Goal: Transaction & Acquisition: Purchase product/service

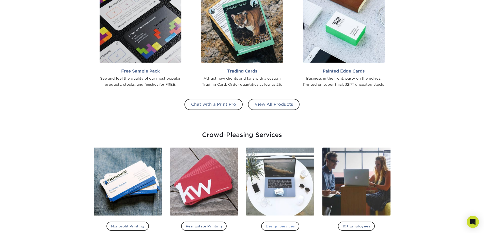
scroll to position [523, 0]
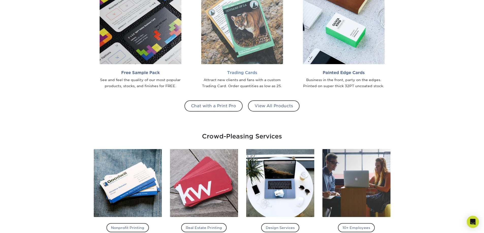
click at [263, 36] on img at bounding box center [242, 23] width 82 height 82
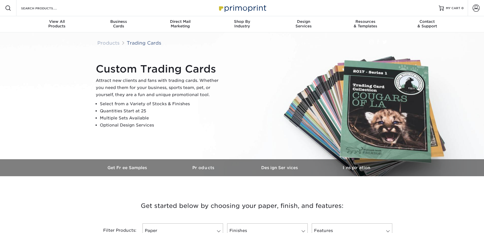
scroll to position [152, 0]
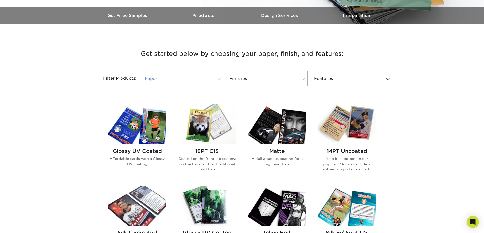
click at [218, 78] on span at bounding box center [218, 79] width 7 height 4
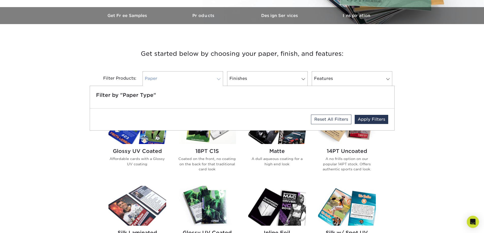
click at [218, 78] on span at bounding box center [218, 79] width 7 height 4
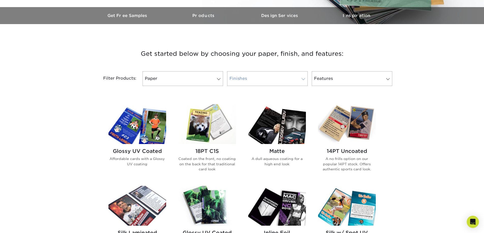
click at [302, 78] on span at bounding box center [303, 79] width 7 height 4
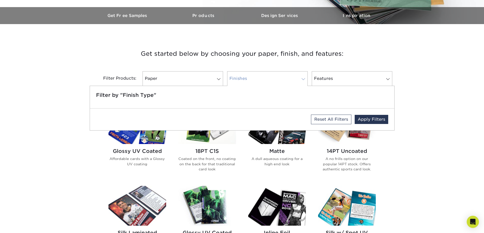
click at [302, 78] on span at bounding box center [303, 79] width 7 height 4
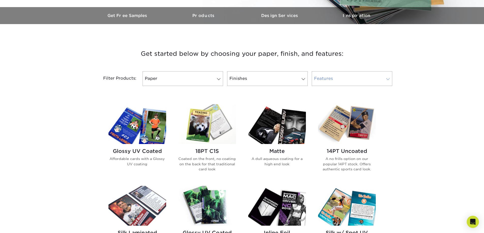
click at [386, 79] on span at bounding box center [387, 79] width 7 height 4
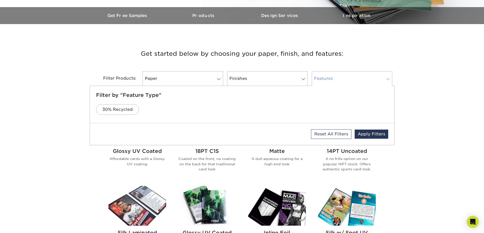
click at [386, 79] on span at bounding box center [387, 79] width 7 height 4
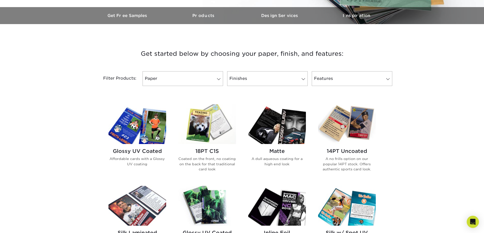
click at [413, 99] on div "Get started below by choosing your paper, finish, and features: Filtered Matche…" at bounding box center [242, 234] width 484 height 397
click at [220, 77] on link "Paper" at bounding box center [182, 78] width 80 height 15
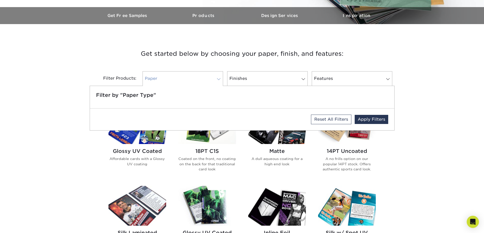
click at [220, 77] on link "Paper" at bounding box center [182, 78] width 80 height 15
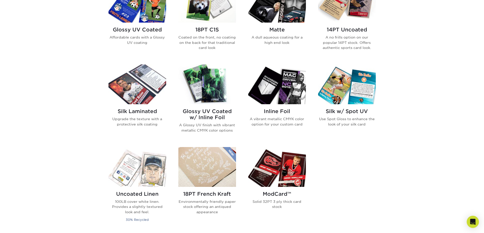
scroll to position [279, 0]
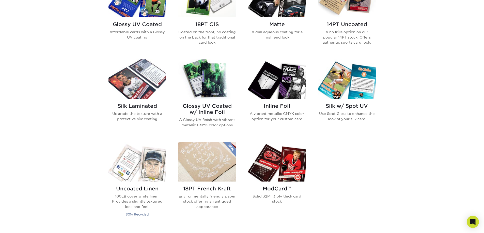
click at [273, 161] on img at bounding box center [277, 162] width 58 height 40
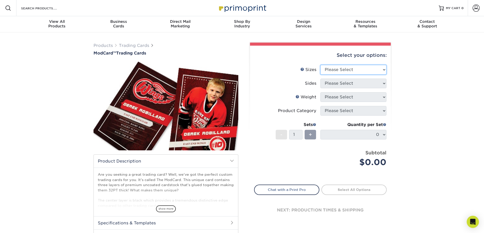
click at [384, 71] on select "Please Select 2.5" x 3.5"" at bounding box center [353, 70] width 66 height 10
select select "2.50x3.50"
click at [320, 65] on select "Please Select 2.5" x 3.5"" at bounding box center [353, 70] width 66 height 10
click at [381, 84] on select "Please Select Print Both Sides Print Front Only" at bounding box center [353, 84] width 66 height 10
select select "13abbda7-1d64-4f25-8bb2-c179b224825d"
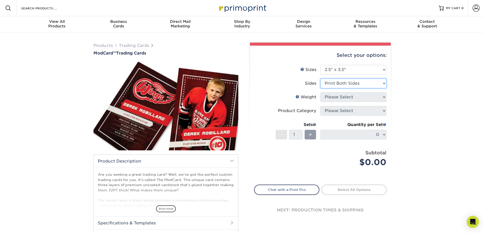
click at [320, 79] on select "Please Select Print Both Sides Print Front Only" at bounding box center [353, 84] width 66 height 10
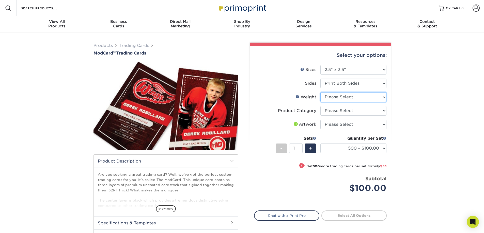
click at [384, 98] on select "Please Select 32PTUCBLK" at bounding box center [353, 97] width 66 height 10
select select "32PTUCBLK"
click at [320, 92] on select "Please Select 32PTUCBLK" at bounding box center [353, 97] width 66 height 10
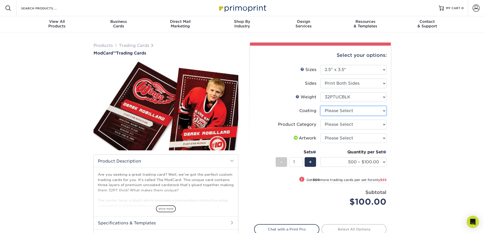
click at [384, 113] on select at bounding box center [353, 111] width 66 height 10
click at [384, 124] on select "Please Select Trading Cards" at bounding box center [353, 125] width 66 height 10
select select "c2f9bce9-36c2-409d-b101-c29d9d031e18"
click at [320, 120] on select "Please Select Trading Cards" at bounding box center [353, 125] width 66 height 10
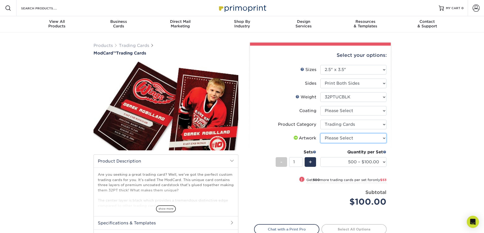
click at [384, 140] on select "Please Select I will upload files I need a design - $100" at bounding box center [353, 139] width 66 height 10
select select "upload"
click at [320, 134] on select "Please Select I will upload files I need a design - $100" at bounding box center [353, 139] width 66 height 10
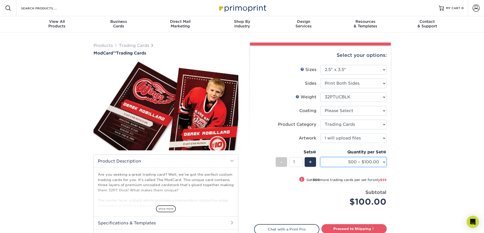
click at [382, 162] on select "500 – $100.00 1000 – $153.00" at bounding box center [353, 162] width 66 height 10
click at [397, 168] on div "Products Trading Cards ModCard™ Trading Cards show more Templates /" at bounding box center [242, 158] width 484 height 251
click at [312, 163] on span "+" at bounding box center [310, 162] width 3 height 8
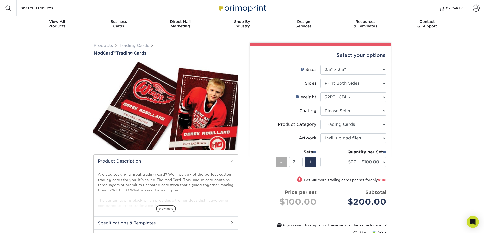
click at [281, 164] on span "-" at bounding box center [281, 162] width 2 height 8
type input "1"
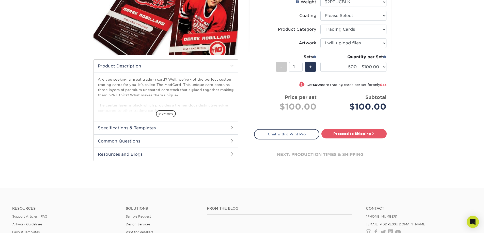
scroll to position [76, 0]
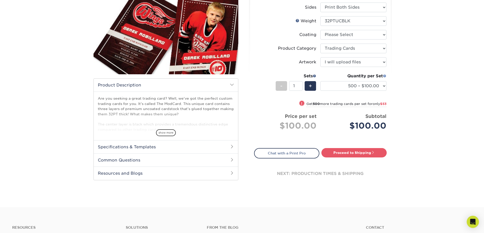
click at [384, 76] on span at bounding box center [385, 76] width 4 height 4
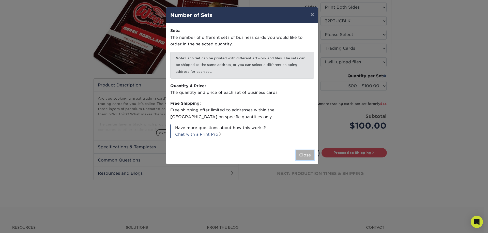
click at [299, 155] on button "Close" at bounding box center [305, 156] width 18 height 10
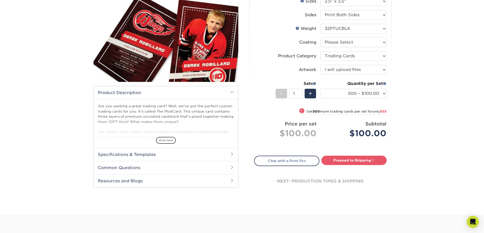
scroll to position [102, 0]
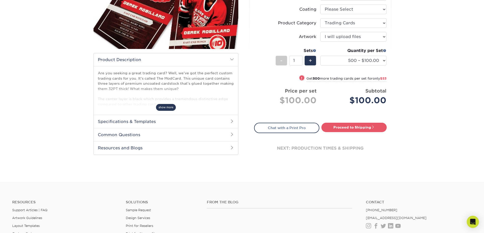
click at [168, 109] on span "show more" at bounding box center [166, 107] width 20 height 7
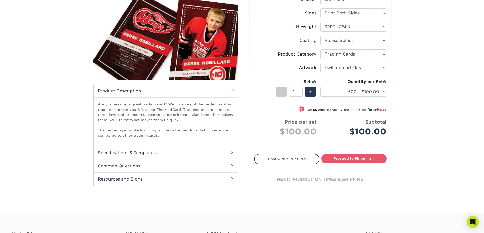
scroll to position [0, 0]
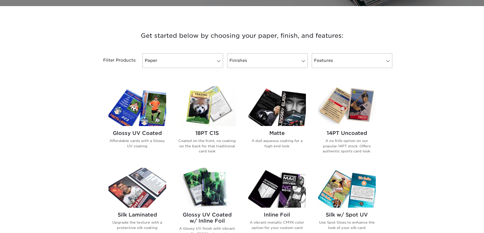
scroll to position [178, 0]
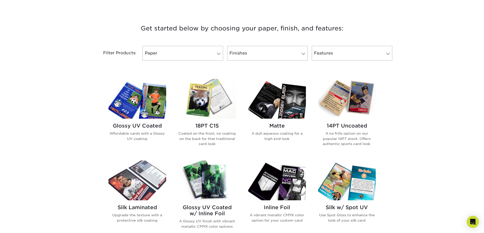
click at [283, 103] on img at bounding box center [277, 99] width 58 height 40
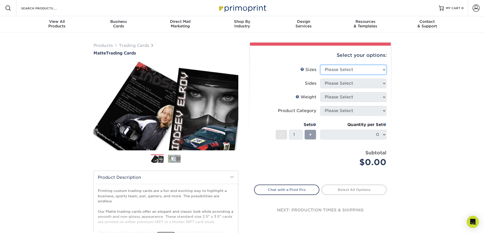
click at [382, 69] on select "Please Select 2.5" x 3.5"" at bounding box center [353, 70] width 66 height 10
select select "2.50x3.50"
click at [320, 65] on select "Please Select 2.5" x 3.5"" at bounding box center [353, 70] width 66 height 10
click at [382, 82] on select "Please Select Print Both Sides Print Front Only" at bounding box center [353, 84] width 66 height 10
select select "13abbda7-1d64-4f25-8bb2-c179b224825d"
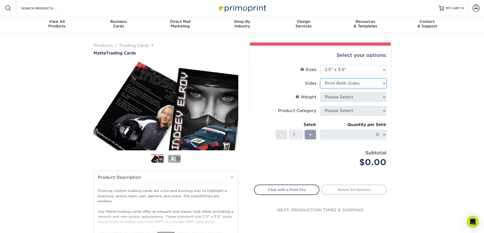
click at [320, 79] on select "Please Select Print Both Sides Print Front Only" at bounding box center [353, 84] width 66 height 10
click at [383, 100] on select "Please Select 16PT 14PT" at bounding box center [353, 97] width 66 height 10
select select "16PT"
click at [320, 92] on select "Please Select 16PT 14PT" at bounding box center [353, 97] width 66 height 10
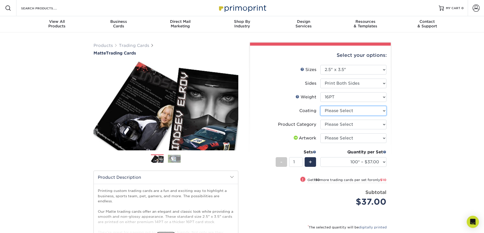
click at [385, 111] on select at bounding box center [353, 111] width 66 height 10
select select "121bb7b5-3b4d-429f-bd8d-bbf80e953313"
click at [320, 106] on select at bounding box center [353, 111] width 66 height 10
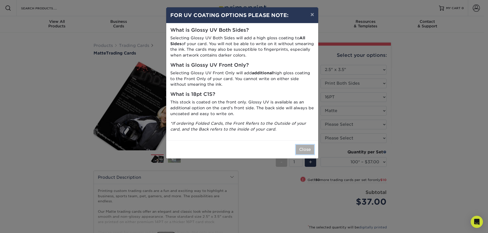
click at [306, 152] on button "Close" at bounding box center [305, 150] width 18 height 10
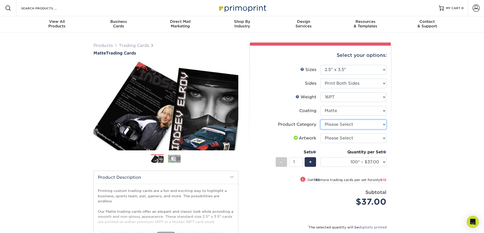
click at [383, 125] on select "Please Select Trading Cards" at bounding box center [353, 125] width 66 height 10
select select "c2f9bce9-36c2-409d-b101-c29d9d031e18"
click at [320, 120] on select "Please Select Trading Cards" at bounding box center [353, 125] width 66 height 10
click at [384, 138] on select "Please Select I will upload files I need a design - $100" at bounding box center [353, 139] width 66 height 10
select select "upload"
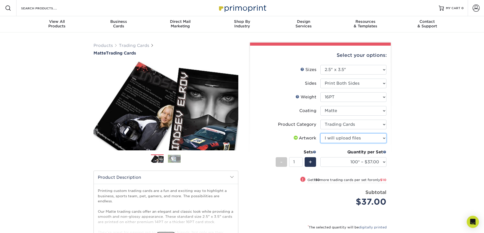
click at [320, 134] on select "Please Select I will upload files I need a design - $100" at bounding box center [353, 139] width 66 height 10
click at [383, 161] on select "100* – $37.00 250* – $47.00 500* – $58.00 1000 – $71.00 2500 – $141.00 5000 – $…" at bounding box center [353, 162] width 66 height 10
click at [415, 89] on div "Products Trading Cards Matte Trading Cards" at bounding box center [242, 168] width 484 height 271
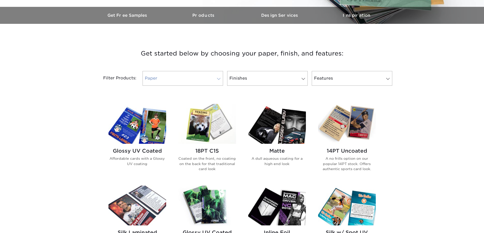
scroll to position [203, 0]
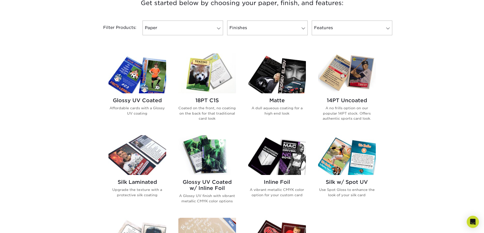
click at [145, 82] on img at bounding box center [137, 74] width 58 height 40
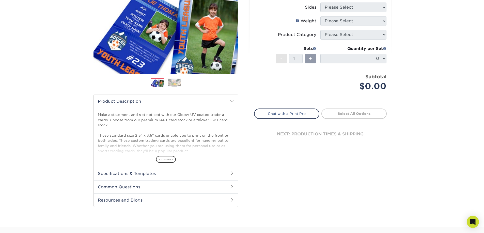
scroll to position [127, 0]
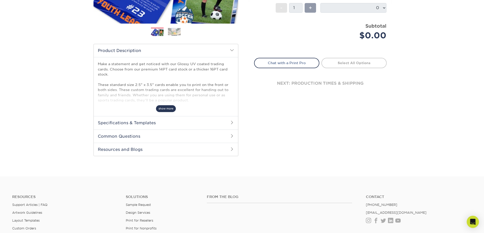
click at [163, 110] on span "show more" at bounding box center [166, 108] width 20 height 7
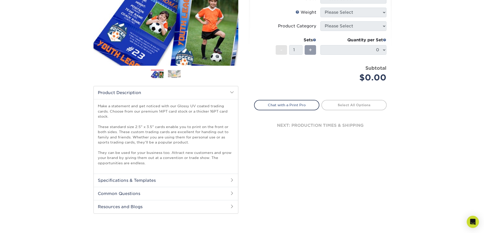
scroll to position [25, 0]
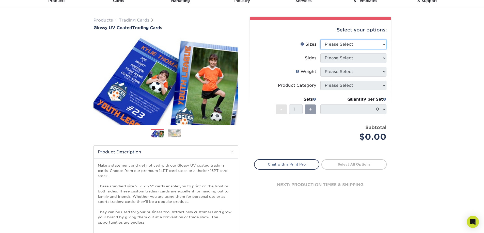
click at [381, 43] on select "Please Select 2.5" x 3.5"" at bounding box center [353, 45] width 66 height 10
select select "2.50x3.50"
click at [320, 40] on select "Please Select 2.5" x 3.5"" at bounding box center [353, 45] width 66 height 10
click at [379, 56] on select "Please Select Print Both Sides Print Front Only" at bounding box center [353, 58] width 66 height 10
select select "13abbda7-1d64-4f25-8bb2-c179b224825d"
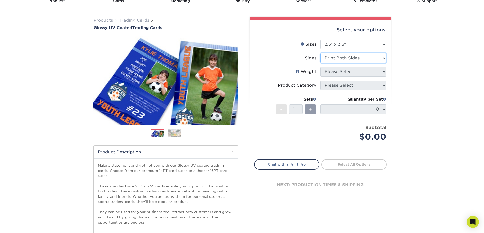
click at [320, 53] on select "Please Select Print Both Sides Print Front Only" at bounding box center [353, 58] width 66 height 10
click at [380, 73] on select "Please Select 16PT 14PT 18PT C1S" at bounding box center [353, 72] width 66 height 10
select select "16PT"
click at [320, 67] on select "Please Select 16PT 14PT 18PT C1S" at bounding box center [353, 72] width 66 height 10
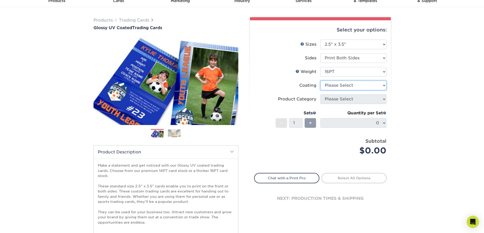
click at [381, 87] on select at bounding box center [353, 86] width 66 height 10
select select "ae367451-b2b8-45df-a344-0f05b6a12993"
click at [320, 81] on select at bounding box center [353, 86] width 66 height 10
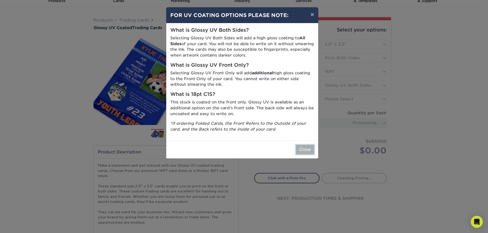
click at [306, 150] on button "Close" at bounding box center [305, 150] width 18 height 10
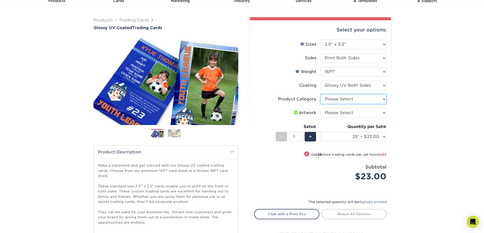
click at [386, 99] on select "Please Select Trading Cards" at bounding box center [353, 99] width 66 height 10
select select "c2f9bce9-36c2-409d-b101-c29d9d031e18"
click at [320, 94] on select "Please Select Trading Cards" at bounding box center [353, 99] width 66 height 10
click at [383, 115] on select "Please Select I will upload files I need a design - $100" at bounding box center [353, 113] width 66 height 10
select select "upload"
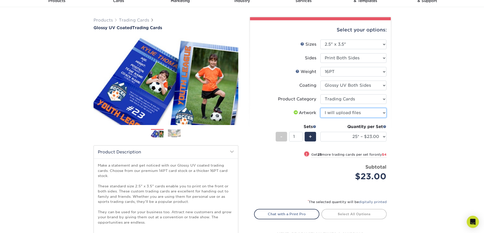
click at [320, 108] on select "Please Select I will upload files I need a design - $100" at bounding box center [353, 113] width 66 height 10
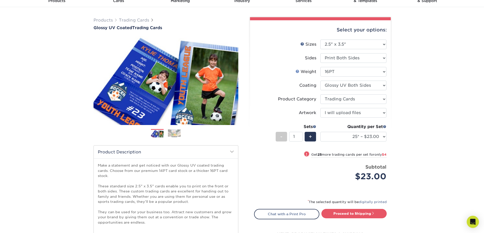
click at [297, 71] on link "Weight Help" at bounding box center [297, 71] width 4 height 4
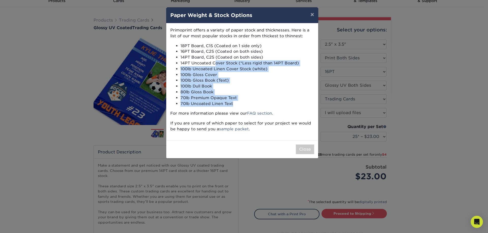
drag, startPoint x: 241, startPoint y: 105, endPoint x: 214, endPoint y: 63, distance: 49.5
click at [214, 63] on ul "18PT Board, C1S (Coated on 1 side only) 16PT Board, C2S (Coated on both sides) …" at bounding box center [242, 75] width 144 height 64
click at [280, 99] on li "70lb Premium Opaque Text" at bounding box center [247, 98] width 134 height 6
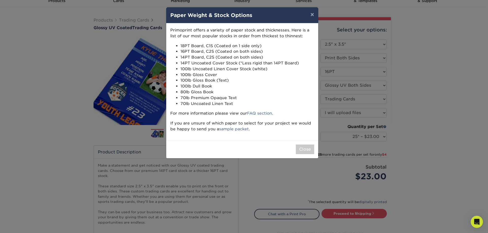
click at [429, 73] on div "× Paper Weight & Stock Options Primoprint offers a variety of paper stock and t…" at bounding box center [244, 116] width 488 height 233
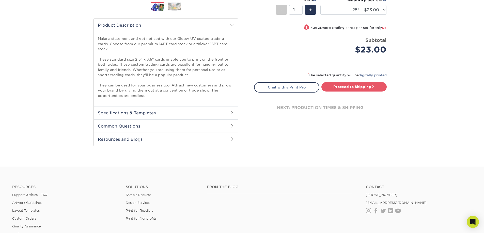
scroll to position [127, 0]
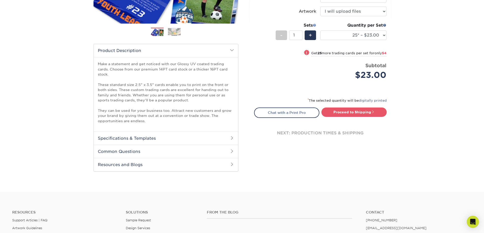
click at [315, 26] on span at bounding box center [315, 25] width 4 height 4
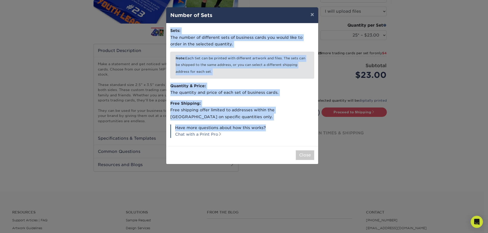
drag, startPoint x: 169, startPoint y: 30, endPoint x: 265, endPoint y: 126, distance: 135.6
click at [265, 126] on div "Sets: The number of different sets of business cards you would like to order in…" at bounding box center [242, 84] width 152 height 123
copy div "Sets: The number of different sets of business cards you would like to order in…"
click at [304, 159] on button "Close" at bounding box center [305, 156] width 18 height 10
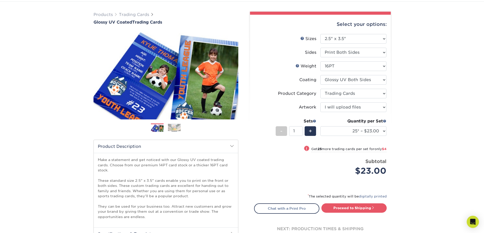
scroll to position [0, 0]
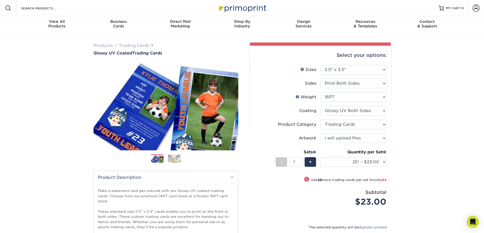
click at [56, 174] on div "Products Trading Cards Glossy UV Coated Trading Cards Previous Next /" at bounding box center [242, 176] width 484 height 287
drag, startPoint x: 86, startPoint y: 40, endPoint x: 51, endPoint y: 91, distance: 61.7
click at [51, 91] on div "Products Trading Cards Glossy UV Coated Trading Cards Previous Next /" at bounding box center [242, 176] width 484 height 287
